Goal: Task Accomplishment & Management: Use online tool/utility

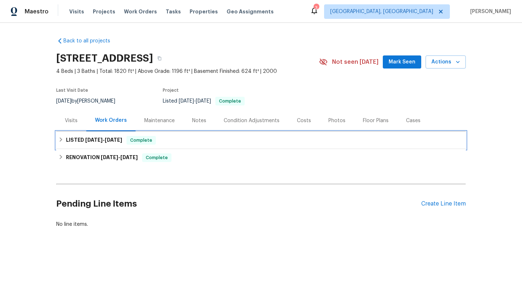
click at [106, 143] on h6 "LISTED [DATE] - [DATE]" at bounding box center [94, 140] width 56 height 9
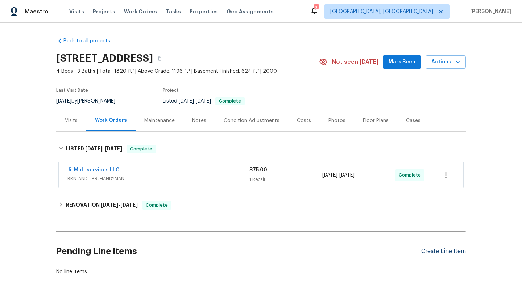
click at [438, 250] on div "Create Line Item" at bounding box center [443, 251] width 45 height 7
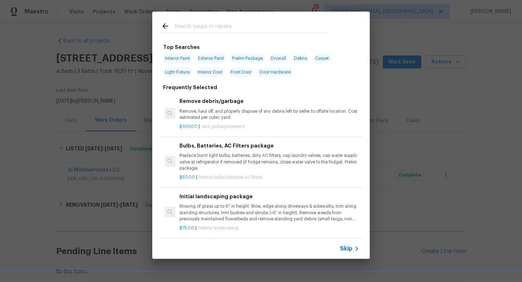
click at [350, 248] on span "Skip" at bounding box center [346, 248] width 12 height 7
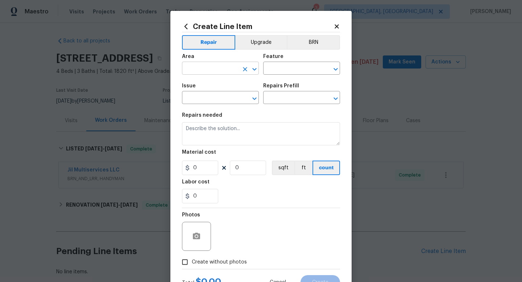
click at [218, 71] on input "text" at bounding box center [210, 68] width 57 height 11
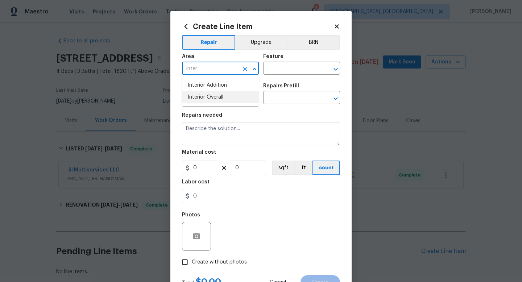
click at [197, 101] on li "Interior Overall" at bounding box center [220, 97] width 77 height 12
type input "Interior Overall"
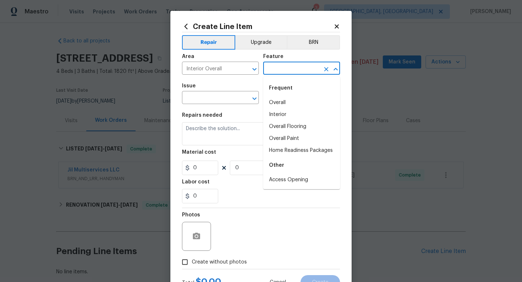
click at [288, 67] on input "text" at bounding box center [291, 68] width 57 height 11
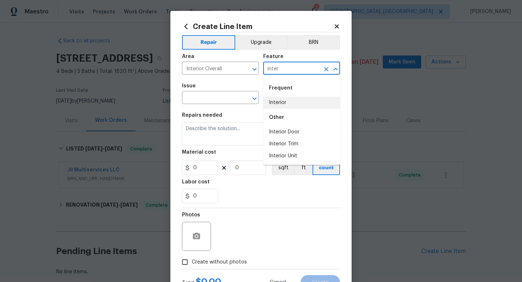
click at [281, 103] on li "Interior" at bounding box center [301, 103] width 77 height 12
type input "Interior"
click at [237, 99] on input "text" at bounding box center [210, 98] width 57 height 11
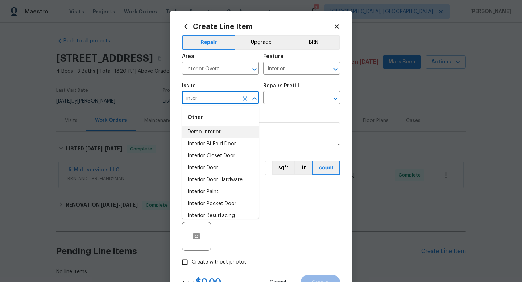
click at [210, 132] on li "Demo Interior" at bounding box center [220, 132] width 77 height 12
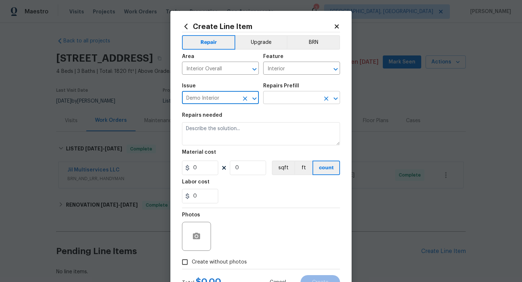
type input "Demo Interior"
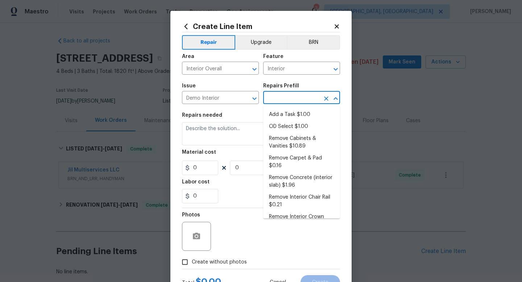
click at [299, 95] on input "text" at bounding box center [291, 98] width 57 height 11
click at [292, 115] on li "Add a Task $1.00" at bounding box center [301, 115] width 77 height 12
type input "Demolition"
type input "Add a Task $1.00"
type textarea "HPM to detail"
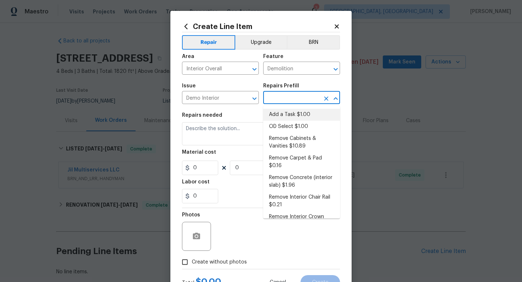
type input "1"
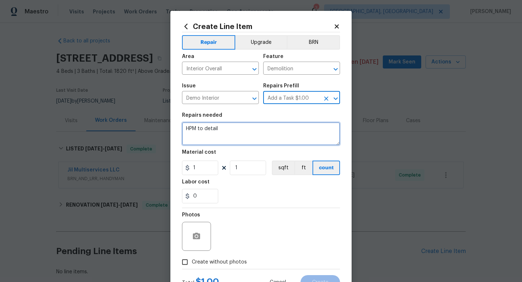
click at [237, 142] on textarea "HPM to detail" at bounding box center [261, 133] width 158 height 23
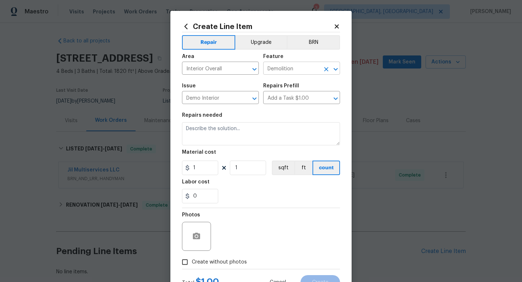
click at [276, 71] on input "Demolition" at bounding box center [291, 68] width 57 height 11
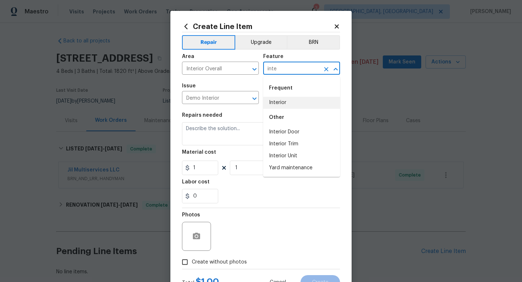
click at [271, 102] on li "Interior" at bounding box center [301, 103] width 77 height 12
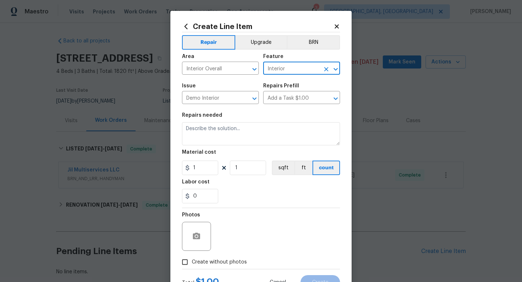
type input "Interior"
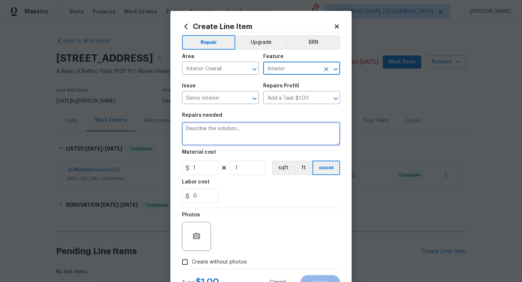
click at [234, 129] on textarea at bounding box center [261, 133] width 158 height 23
paste textarea "A couple of things to fix here: 1. the water softener drain is connected direct…"
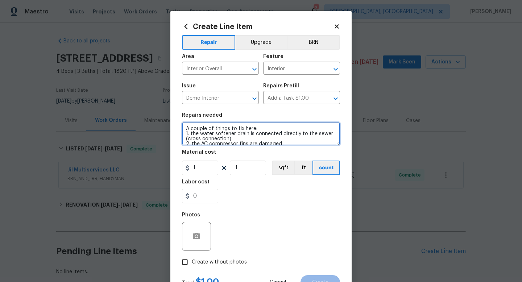
scroll to position [27, 0]
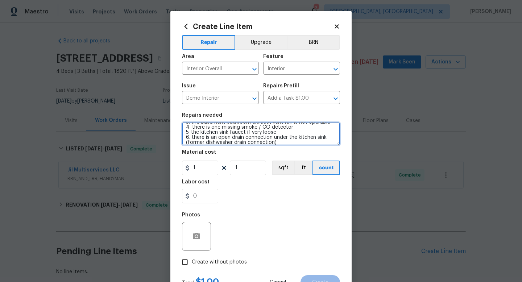
type textarea "A couple of things to fix here: 1. the water softener drain is connected direct…"
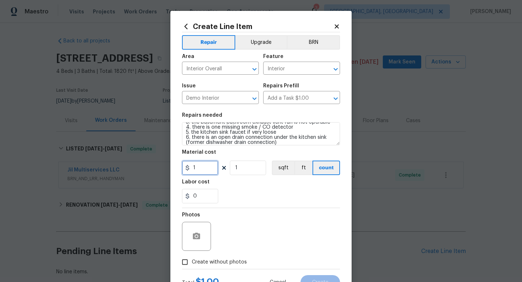
click at [203, 169] on input "1" at bounding box center [200, 168] width 36 height 15
type input "75"
click at [189, 263] on input "Create without photos" at bounding box center [185, 262] width 14 height 14
checkbox input "true"
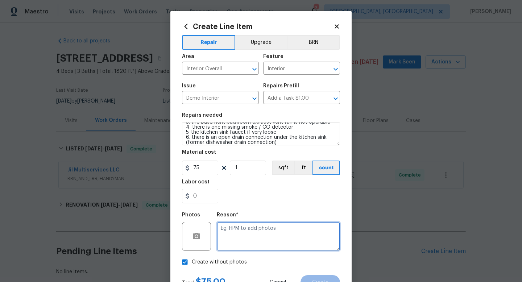
click at [231, 238] on textarea at bounding box center [278, 236] width 123 height 29
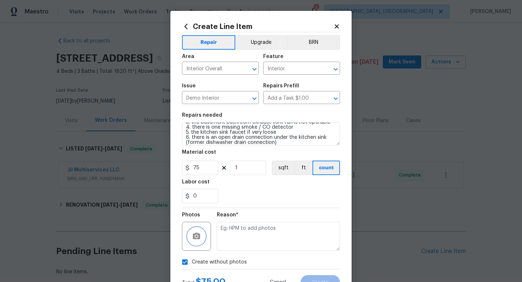
click at [195, 237] on icon "button" at bounding box center [196, 236] width 7 height 7
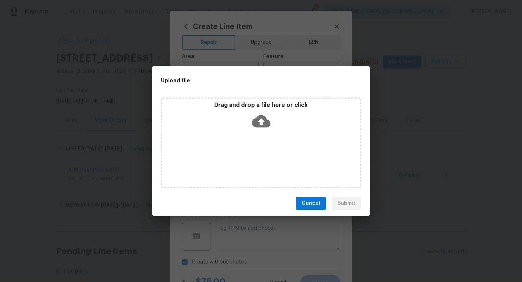
click at [263, 113] on icon at bounding box center [261, 121] width 18 height 18
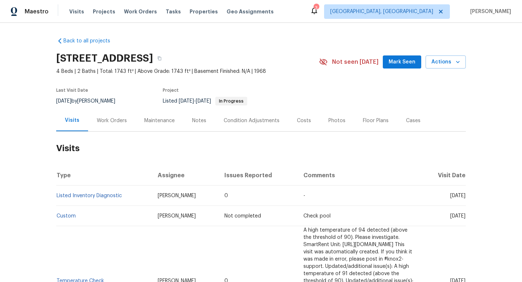
click at [112, 120] on div "Work Orders" at bounding box center [112, 120] width 30 height 7
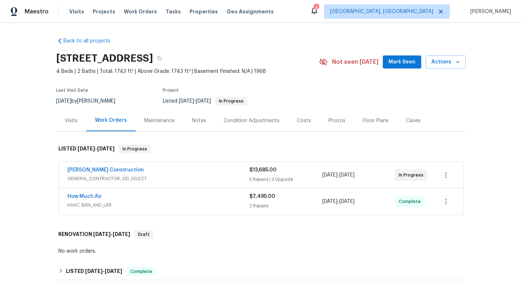
click at [180, 178] on span "GENERAL_CONTRACTOR, OD_SELECT" at bounding box center [158, 178] width 182 height 7
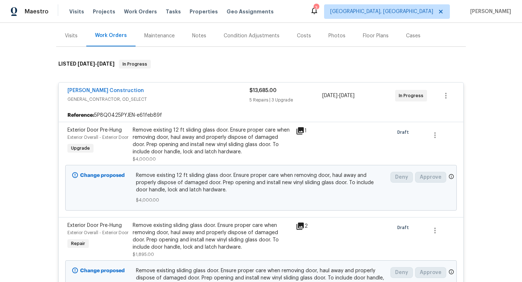
scroll to position [116, 0]
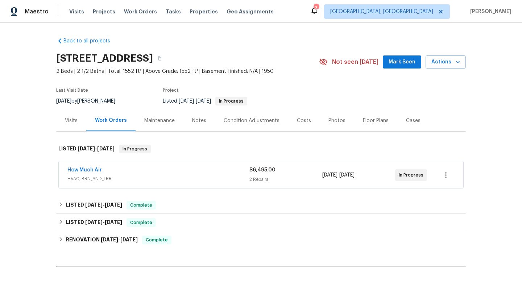
click at [152, 180] on span "HVAC, BRN_AND_LRR" at bounding box center [158, 178] width 182 height 7
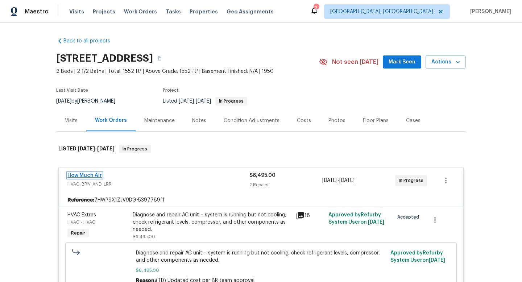
click at [97, 176] on link "How Much Air" at bounding box center [84, 175] width 34 height 5
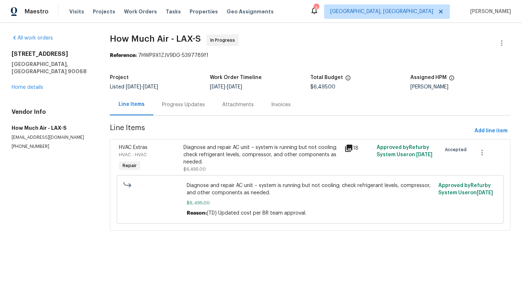
click at [181, 108] on div "Progress Updates" at bounding box center [183, 104] width 60 height 21
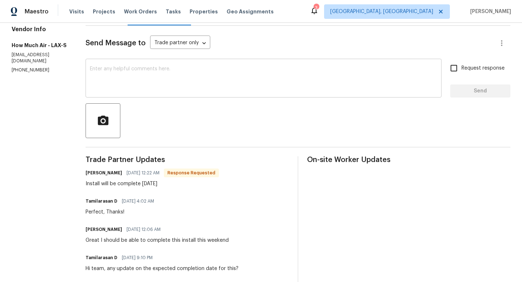
scroll to position [121, 0]
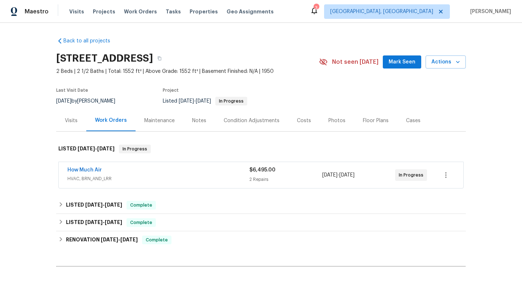
click at [90, 173] on span "How Much Air" at bounding box center [84, 169] width 34 height 7
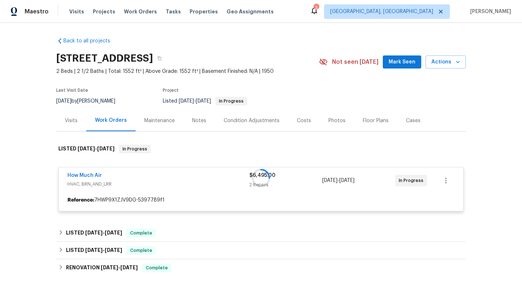
click at [90, 173] on div at bounding box center [261, 177] width 410 height 81
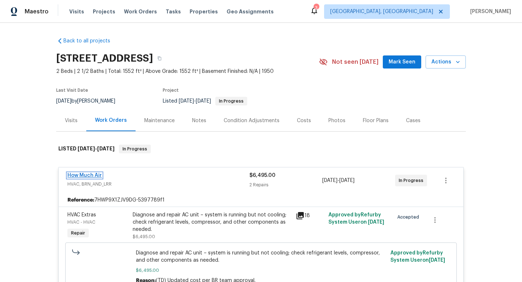
click at [90, 174] on link "How Much Air" at bounding box center [84, 175] width 34 height 5
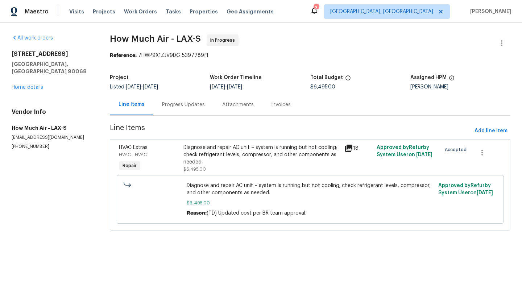
click at [196, 104] on div "Progress Updates" at bounding box center [183, 104] width 43 height 7
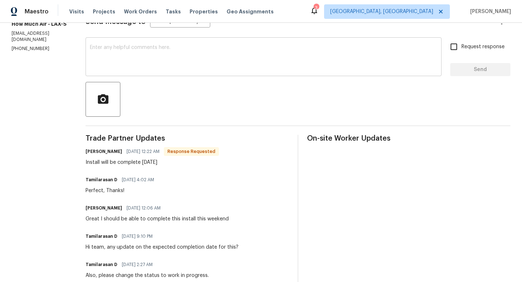
scroll to position [153, 0]
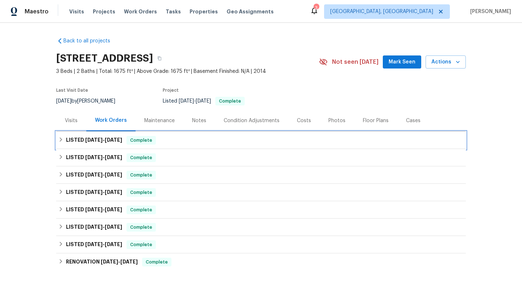
click at [285, 147] on div "LISTED [DATE] - [DATE] Complete" at bounding box center [261, 140] width 410 height 17
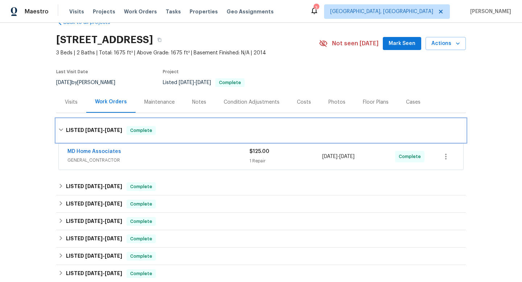
scroll to position [20, 0]
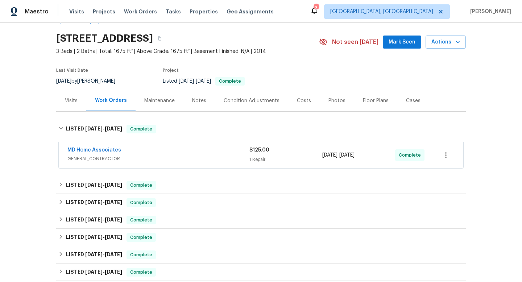
click at [216, 152] on div "MD Home Associates" at bounding box center [158, 151] width 182 height 9
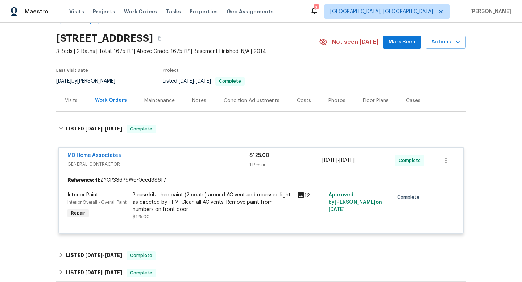
click at [215, 156] on div "MD Home Associates" at bounding box center [158, 156] width 182 height 9
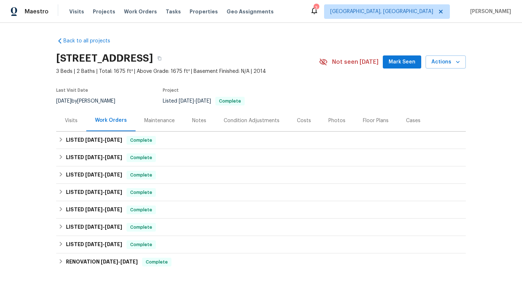
scroll to position [100, 0]
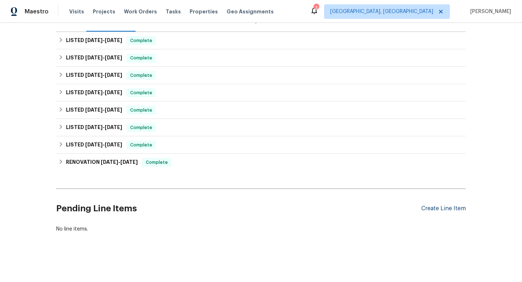
click at [428, 209] on div "Create Line Item" at bounding box center [443, 208] width 45 height 7
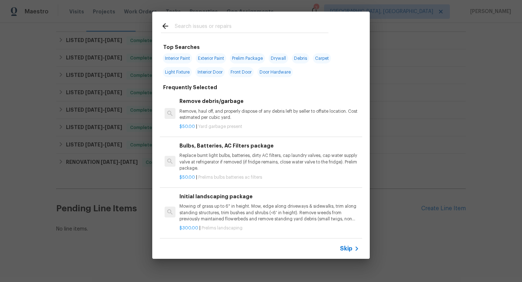
click at [344, 250] on span "Skip" at bounding box center [346, 248] width 12 height 7
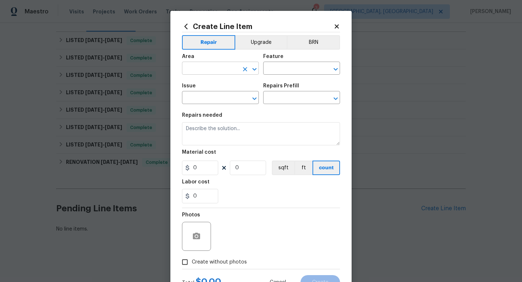
click at [221, 74] on input "text" at bounding box center [210, 68] width 57 height 11
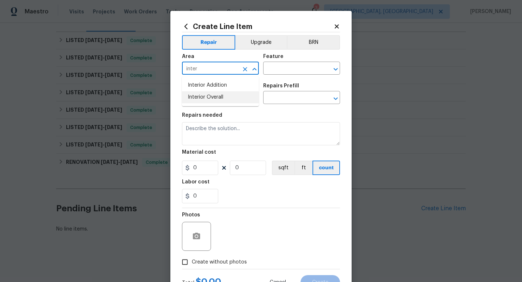
click at [215, 103] on li "Interior Overall" at bounding box center [220, 97] width 77 height 12
type input "Interior Overall"
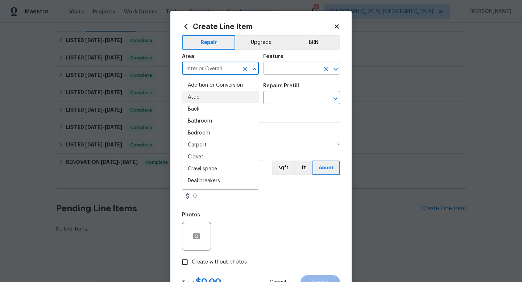
click at [275, 66] on input "text" at bounding box center [291, 68] width 57 height 11
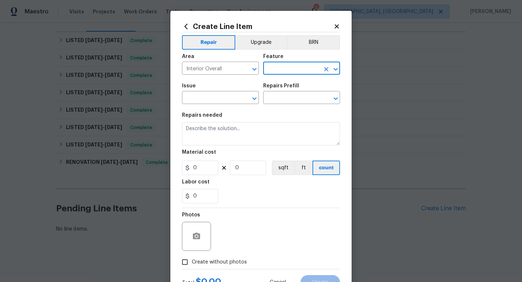
click at [288, 70] on input "text" at bounding box center [291, 68] width 57 height 11
click at [298, 111] on div "Other" at bounding box center [301, 117] width 77 height 17
click at [297, 105] on li "Interior" at bounding box center [301, 103] width 77 height 12
type input "Interior"
click at [189, 98] on input "text" at bounding box center [210, 98] width 57 height 11
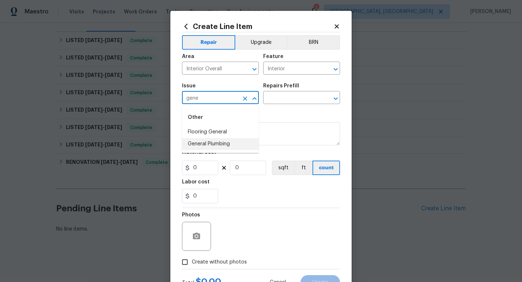
click at [209, 142] on li "General Plumbing" at bounding box center [220, 144] width 77 height 12
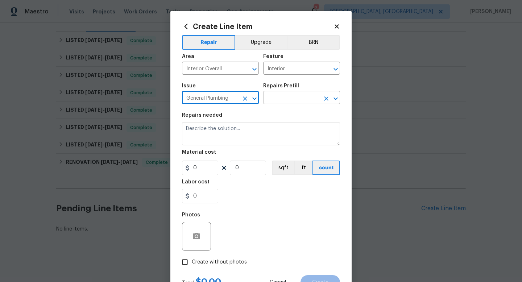
type input "General Plumbing"
click at [284, 95] on input "text" at bounding box center [291, 98] width 57 height 11
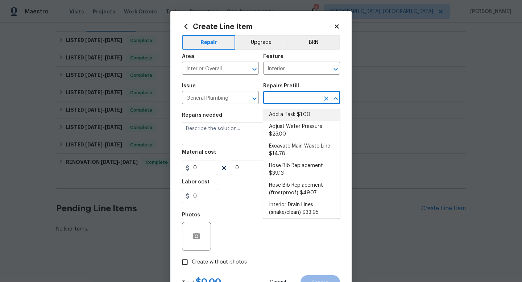
click at [286, 110] on li "Add a Task $1.00" at bounding box center [301, 115] width 77 height 12
type input "Plumbing"
type input "Add a Task $1.00"
type textarea "HPM to detail"
type input "1"
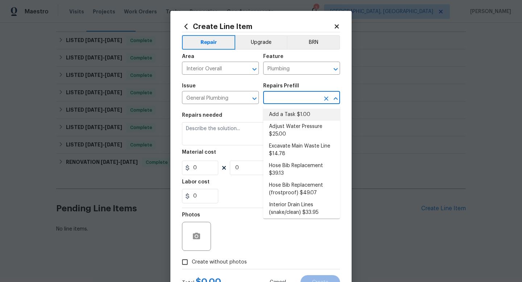
type input "1"
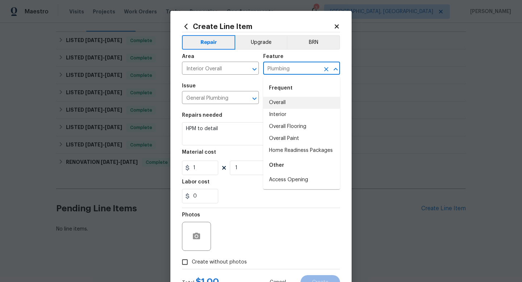
click at [285, 67] on input "Plumbing" at bounding box center [291, 68] width 57 height 11
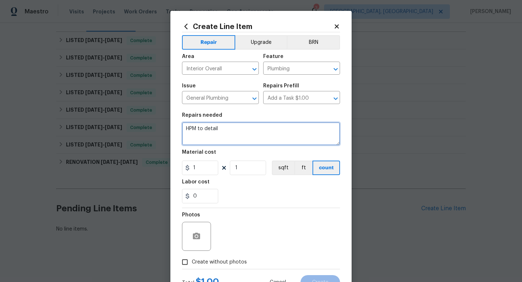
click at [243, 131] on textarea "HPM to detail" at bounding box center [261, 133] width 158 height 23
paste textarea "Just received a message that the home is leaking water into another unit. Other…"
type textarea "Just received a message that the home is leaking water into another unit. Other…"
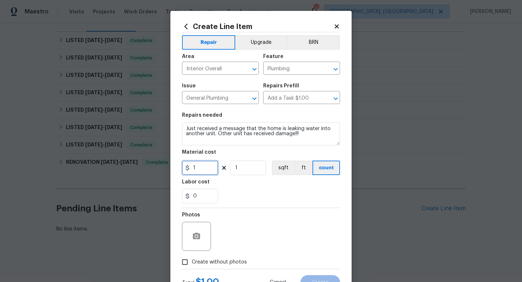
click at [206, 161] on input "1" at bounding box center [200, 168] width 36 height 15
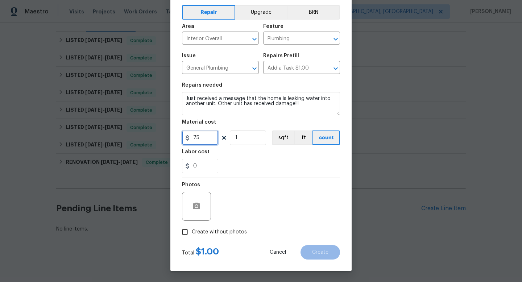
type input "75"
click at [184, 232] on input "Create without photos" at bounding box center [185, 232] width 14 height 14
checkbox input "true"
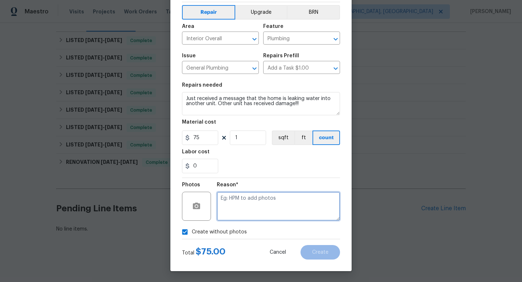
click at [234, 200] on textarea at bounding box center [278, 206] width 123 height 29
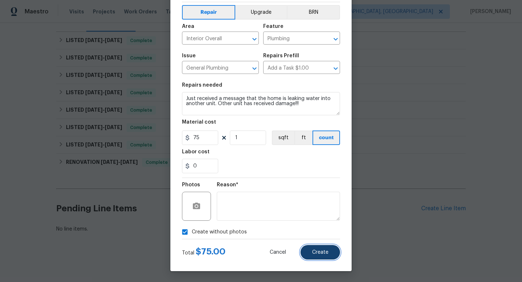
click at [324, 256] on button "Create" at bounding box center [321, 252] width 40 height 15
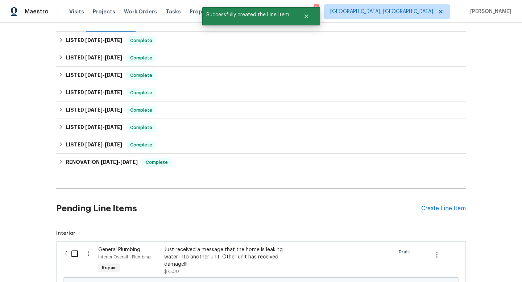
scroll to position [190, 0]
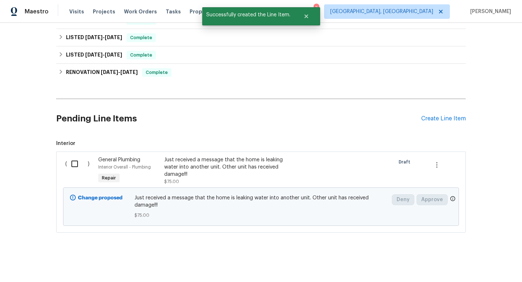
click at [67, 162] on input "checkbox" at bounding box center [77, 163] width 21 height 15
checkbox input "true"
click at [477, 264] on span "Create Work Order" at bounding box center [481, 264] width 48 height 9
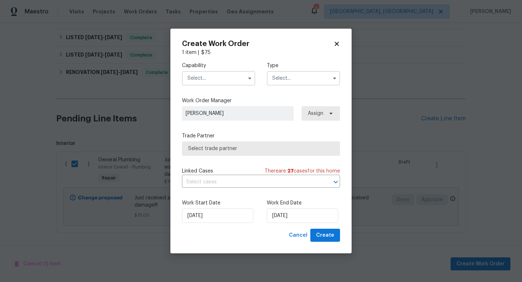
click at [213, 78] on input "text" at bounding box center [218, 78] width 73 height 15
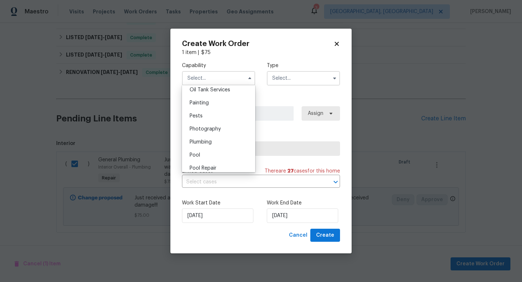
scroll to position [627, 0]
click at [217, 119] on div "Plumbing" at bounding box center [219, 114] width 70 height 13
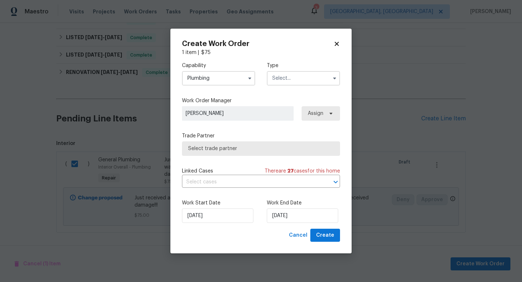
click at [284, 78] on input "text" at bounding box center [303, 78] width 73 height 15
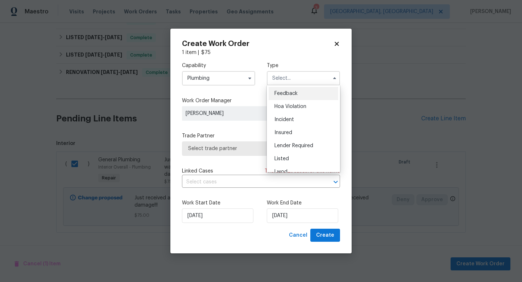
click at [221, 72] on input "Plumbing" at bounding box center [218, 78] width 73 height 15
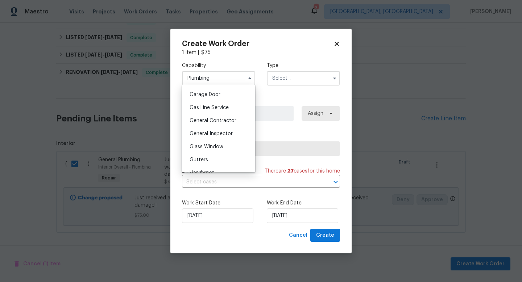
scroll to position [322, 0]
click at [228, 119] on span "General Contractor" at bounding box center [213, 118] width 47 height 5
type input "General Contractor"
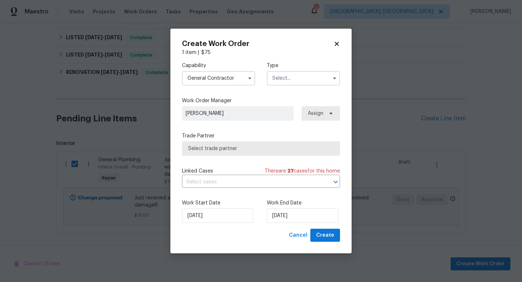
click at [289, 79] on input "text" at bounding box center [303, 78] width 73 height 15
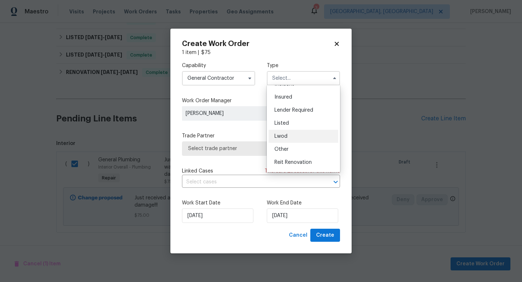
scroll to position [0, 0]
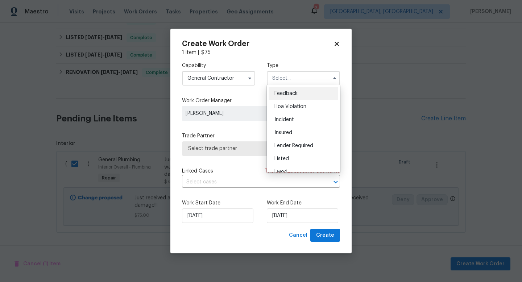
click at [285, 90] on div "Feedback" at bounding box center [304, 93] width 70 height 13
type input "Feedback"
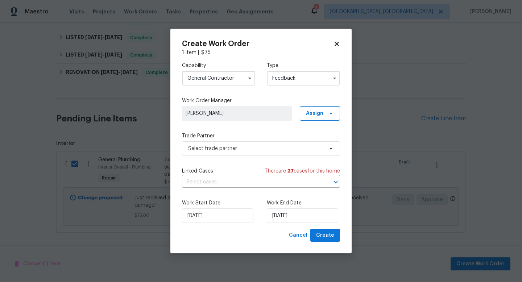
click at [268, 92] on div "Capability General Contractor Type Feedback Work Order Manager Nirosha Banu Ass…" at bounding box center [261, 142] width 158 height 173
click at [231, 81] on input "General Contractor" at bounding box center [218, 78] width 73 height 15
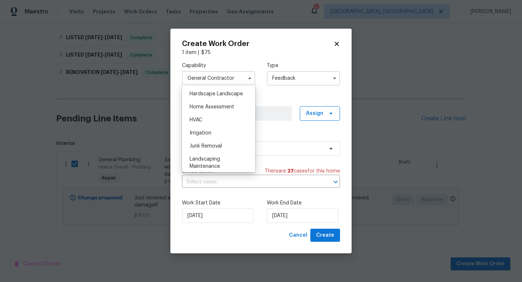
scroll to position [379, 0]
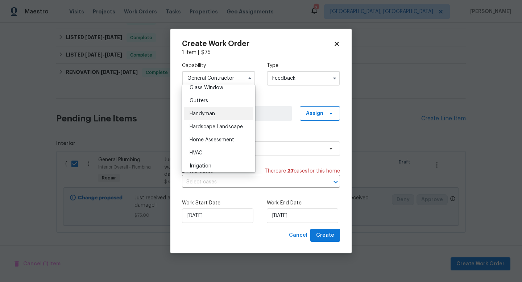
click at [213, 118] on div "Handyman" at bounding box center [219, 113] width 70 height 13
type input "Handyman"
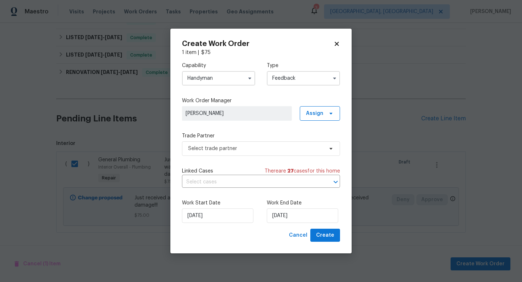
checkbox input "false"
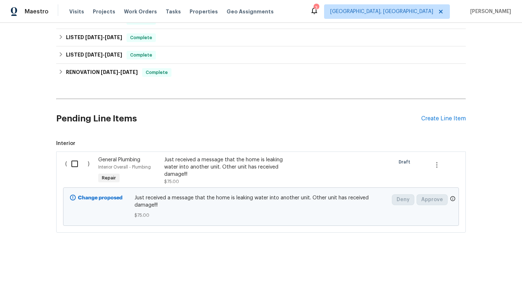
click at [213, 164] on div "Just received a message that the home is leaking water into another unit. Other…" at bounding box center [228, 167] width 128 height 22
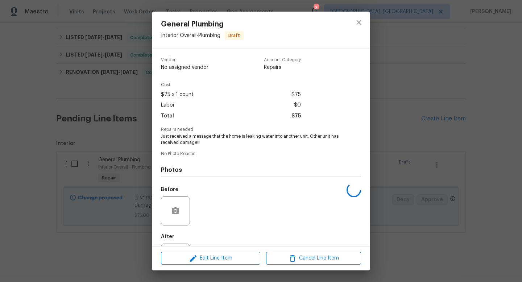
scroll to position [34, 0]
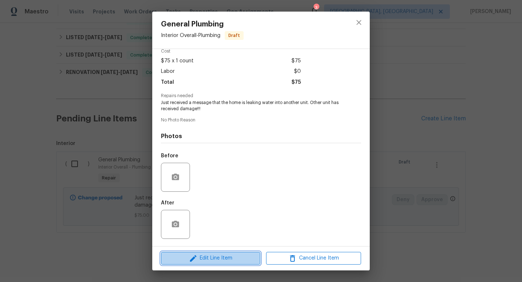
click at [204, 260] on span "Edit Line Item" at bounding box center [210, 258] width 95 height 9
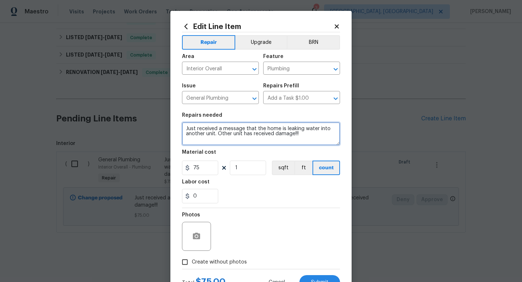
click at [186, 129] on textarea "Just received a message that the home is leaking water into another unit. Other…" at bounding box center [261, 133] width 158 height 23
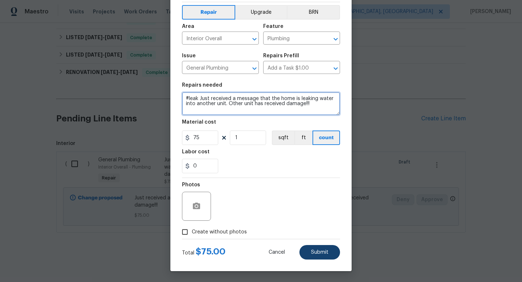
type textarea "#leak Just received a message that the home is leaking water into another unit.…"
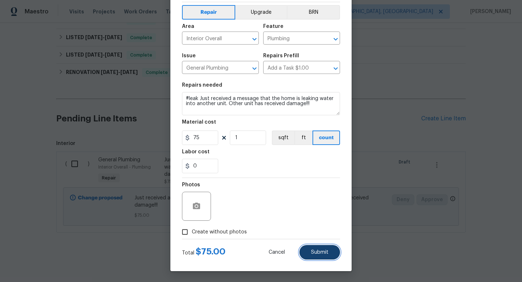
click at [320, 257] on button "Submit" at bounding box center [320, 252] width 41 height 15
click at [314, 252] on span "Submit" at bounding box center [319, 252] width 17 height 5
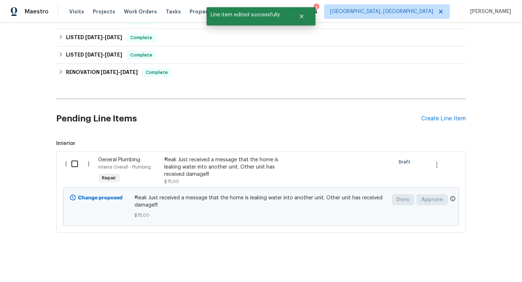
scroll to position [0, 0]
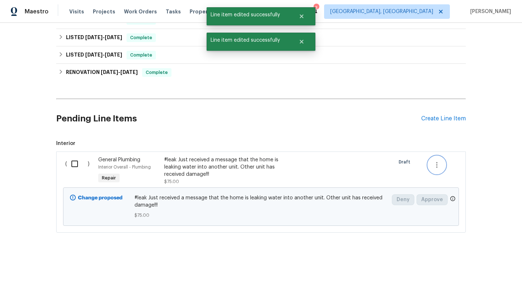
click at [432, 164] on button "button" at bounding box center [436, 164] width 17 height 17
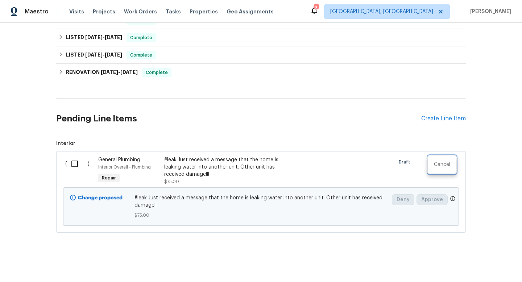
click at [84, 167] on div at bounding box center [261, 141] width 522 height 282
click at [78, 166] on input "checkbox" at bounding box center [77, 163] width 21 height 15
checkbox input "true"
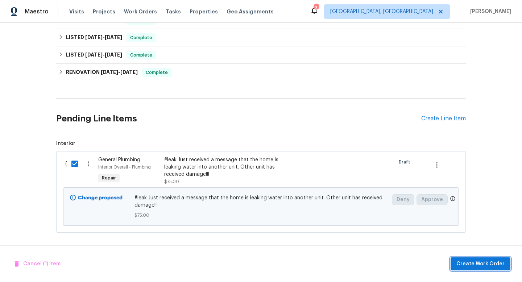
click at [485, 263] on span "Create Work Order" at bounding box center [481, 264] width 48 height 9
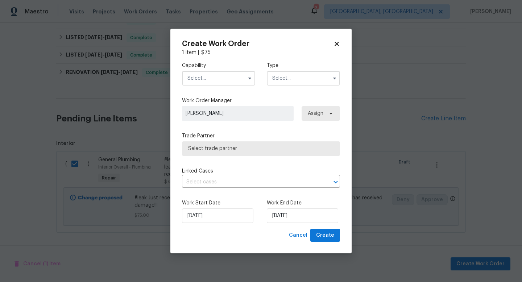
click at [212, 77] on input "text" at bounding box center [218, 78] width 73 height 15
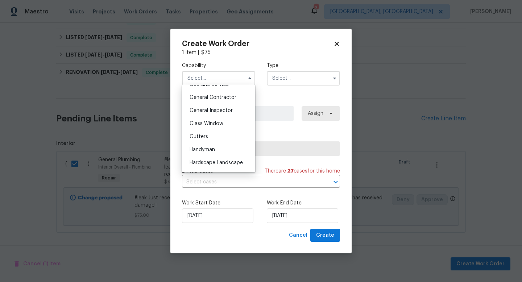
scroll to position [342, 0]
click at [209, 150] on span "Handyman" at bounding box center [202, 150] width 25 height 5
type input "Handyman"
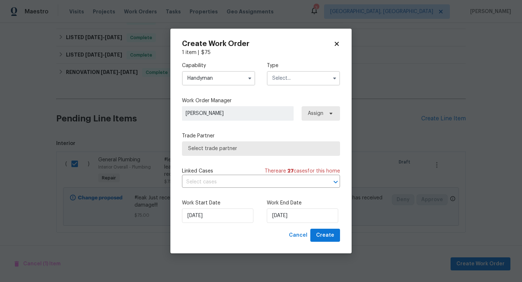
click at [273, 81] on input "text" at bounding box center [303, 78] width 73 height 15
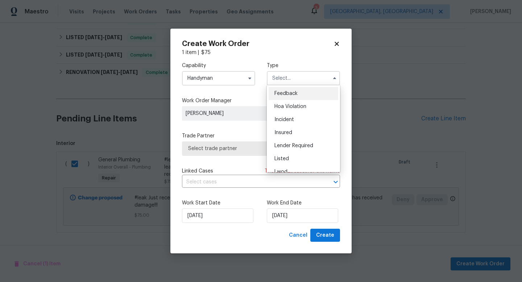
click at [290, 96] on div "Feedback" at bounding box center [304, 93] width 70 height 13
type input "Feedback"
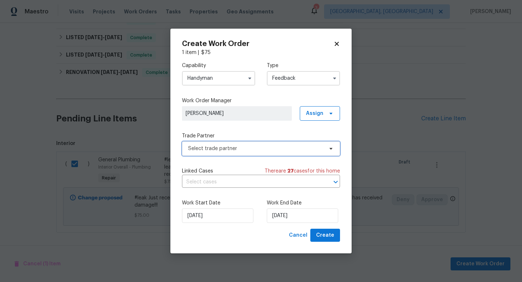
click at [216, 146] on span "Select trade partner" at bounding box center [255, 148] width 135 height 7
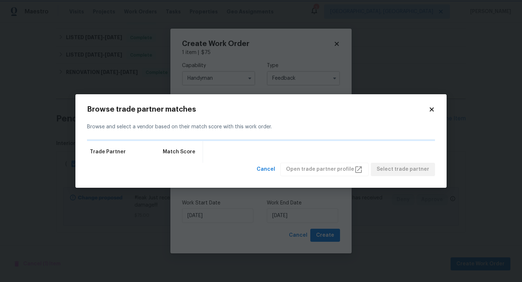
click at [273, 87] on body "Maestro Visits Projects Work Orders Tasks Properties Geo Assignments 3 Albuquer…" at bounding box center [261, 141] width 522 height 282
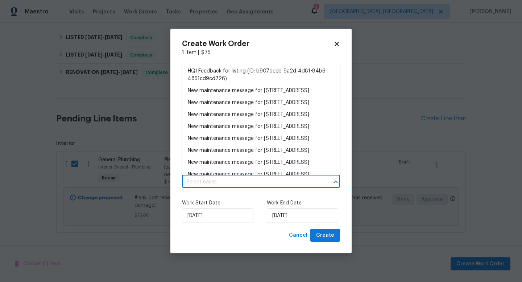
click at [242, 184] on input "text" at bounding box center [251, 182] width 138 height 11
click at [251, 199] on label "Work Start Date" at bounding box center [218, 202] width 73 height 7
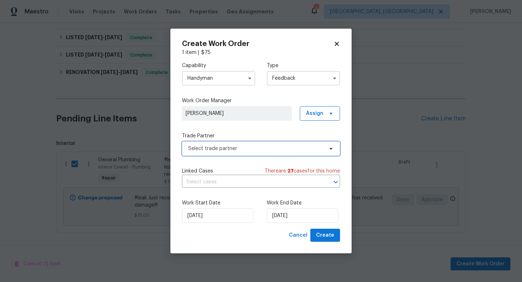
click at [233, 153] on span "Select trade partner" at bounding box center [261, 148] width 158 height 15
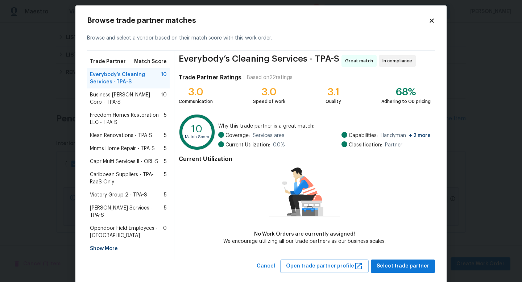
scroll to position [8, 0]
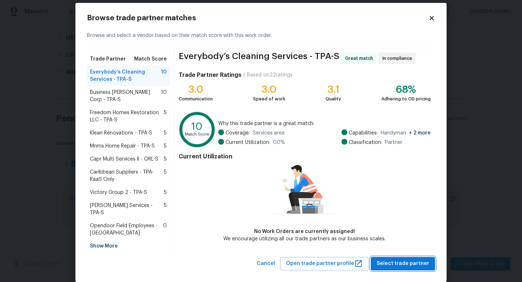
click at [385, 257] on button "Select trade partner" at bounding box center [403, 263] width 64 height 13
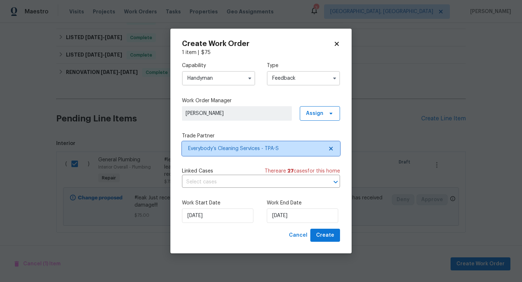
scroll to position [0, 0]
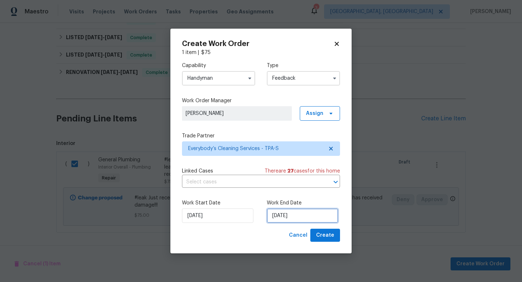
click at [301, 213] on input "21/09/2025" at bounding box center [302, 216] width 71 height 15
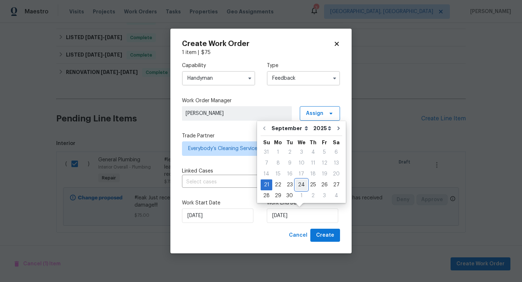
click at [299, 187] on div "24" at bounding box center [302, 185] width 12 height 10
type input "24/09/2025"
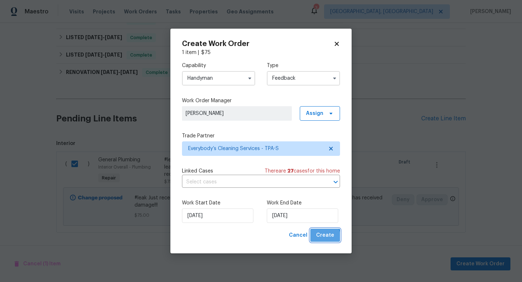
click at [320, 238] on span "Create" at bounding box center [325, 235] width 18 height 9
checkbox input "false"
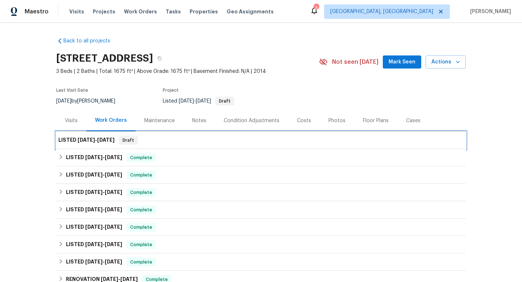
click at [200, 140] on div "LISTED 9/21/25 - 9/24/25 Draft" at bounding box center [260, 140] width 405 height 9
click at [200, 143] on div "LISTED 9/21/25 - 9/24/25 Draft" at bounding box center [260, 140] width 405 height 9
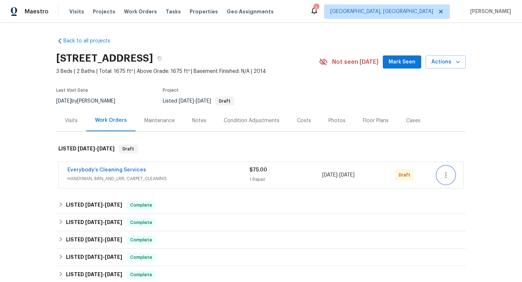
click at [449, 178] on icon "button" at bounding box center [446, 175] width 9 height 9
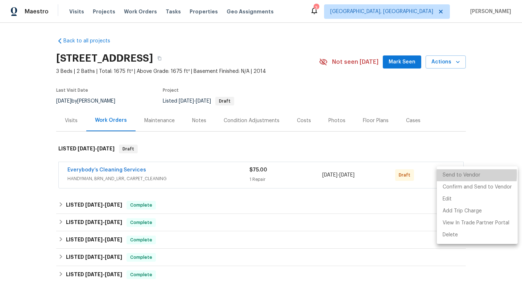
click at [446, 174] on li "Send to Vendor" at bounding box center [477, 175] width 81 height 12
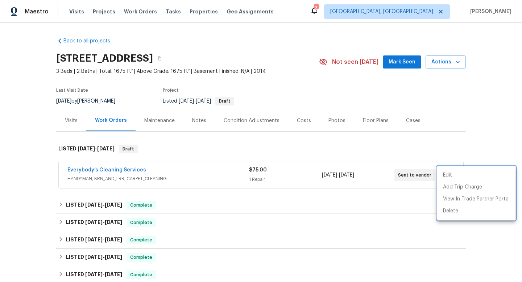
click at [224, 176] on div at bounding box center [261, 141] width 522 height 282
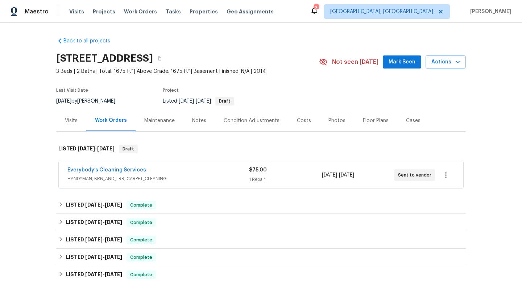
click at [224, 176] on span "HANDYMAN, BRN_AND_LRR, CARPET_CLEANING" at bounding box center [158, 178] width 182 height 7
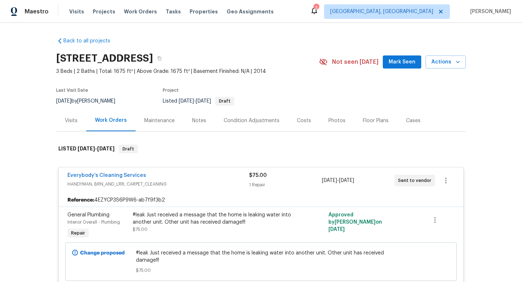
scroll to position [85, 0]
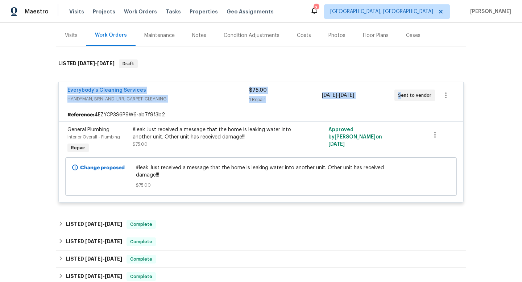
drag, startPoint x: 59, startPoint y: 82, endPoint x: 402, endPoint y: 94, distance: 342.9
click at [402, 94] on div "Back to all projects [STREET_ADDRESS] 3 Beds | 2 Baths | Total: 1675 ft² | Abov…" at bounding box center [261, 152] width 522 height 259
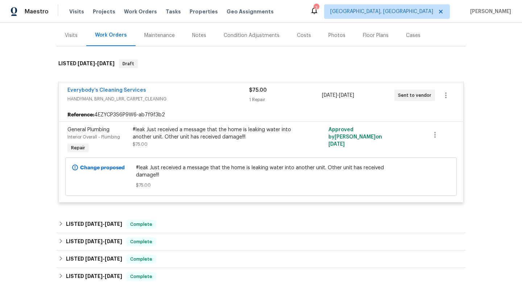
click at [51, 71] on div "Back to all projects [STREET_ADDRESS] 3 Beds | 2 Baths | Total: 1675 ft² | Abov…" at bounding box center [261, 152] width 522 height 259
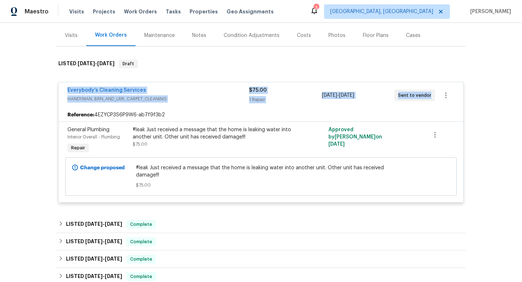
drag, startPoint x: 63, startPoint y: 92, endPoint x: 453, endPoint y: 96, distance: 390.3
click at [453, 96] on div "Everybody’s Cleaning Services HANDYMAN, BRN_AND_LRR, CARPET_CLEANING $75.00 1 R…" at bounding box center [261, 95] width 405 height 26
copy div "Everybody’s Cleaning Services HANDYMAN, BRN_AND_LRR, CARPET_CLEANING $75.00 1 R…"
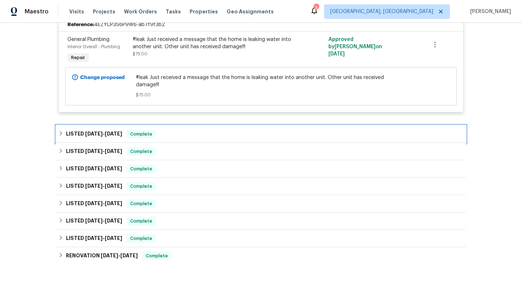
click at [181, 137] on div "LISTED [DATE] - [DATE] Complete" at bounding box center [260, 134] width 405 height 9
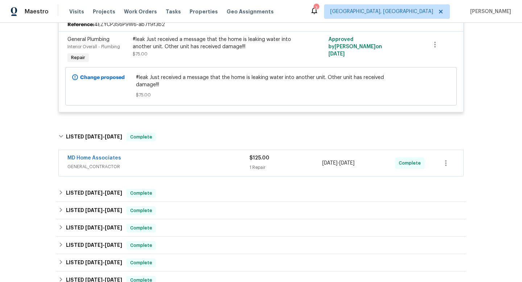
click at [63, 157] on div "MD Home Associates GENERAL_CONTRACTOR $125.00 1 Repair [DATE] - [DATE] Complete" at bounding box center [261, 163] width 405 height 26
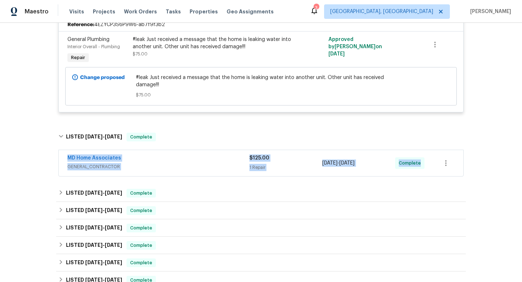
drag, startPoint x: 57, startPoint y: 155, endPoint x: 440, endPoint y: 165, distance: 382.8
click at [440, 165] on div "MD Home Associates GENERAL_CONTRACTOR $125.00 1 Repair [DATE] - [DATE] Complete" at bounding box center [261, 164] width 410 height 30
copy div "MD Home Associates GENERAL_CONTRACTOR $125.00 1 Repair [DATE] - [DATE] Complete…"
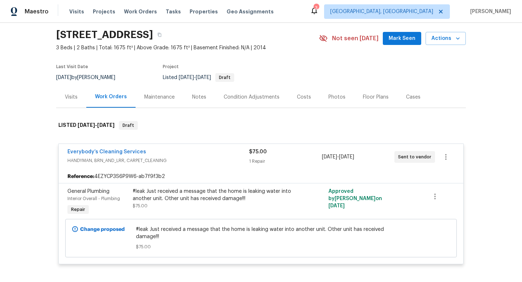
scroll to position [0, 0]
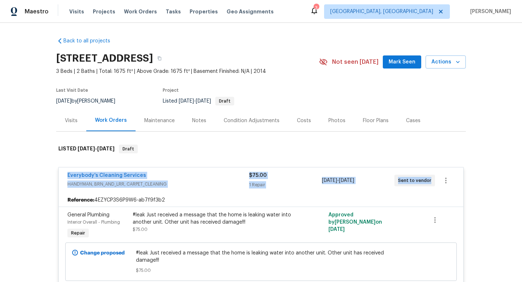
drag, startPoint x: 63, startPoint y: 172, endPoint x: 463, endPoint y: 177, distance: 399.7
click at [463, 177] on div "Everybody’s Cleaning Services HANDYMAN, BRN_AND_LRR, CARPET_CLEANING $75.00 1 R…" at bounding box center [261, 181] width 405 height 26
copy div "Everybody’s Cleaning Services HANDYMAN, BRN_AND_LRR, CARPET_CLEANING $75.00 1 R…"
